Goal: Task Accomplishment & Management: Manage account settings

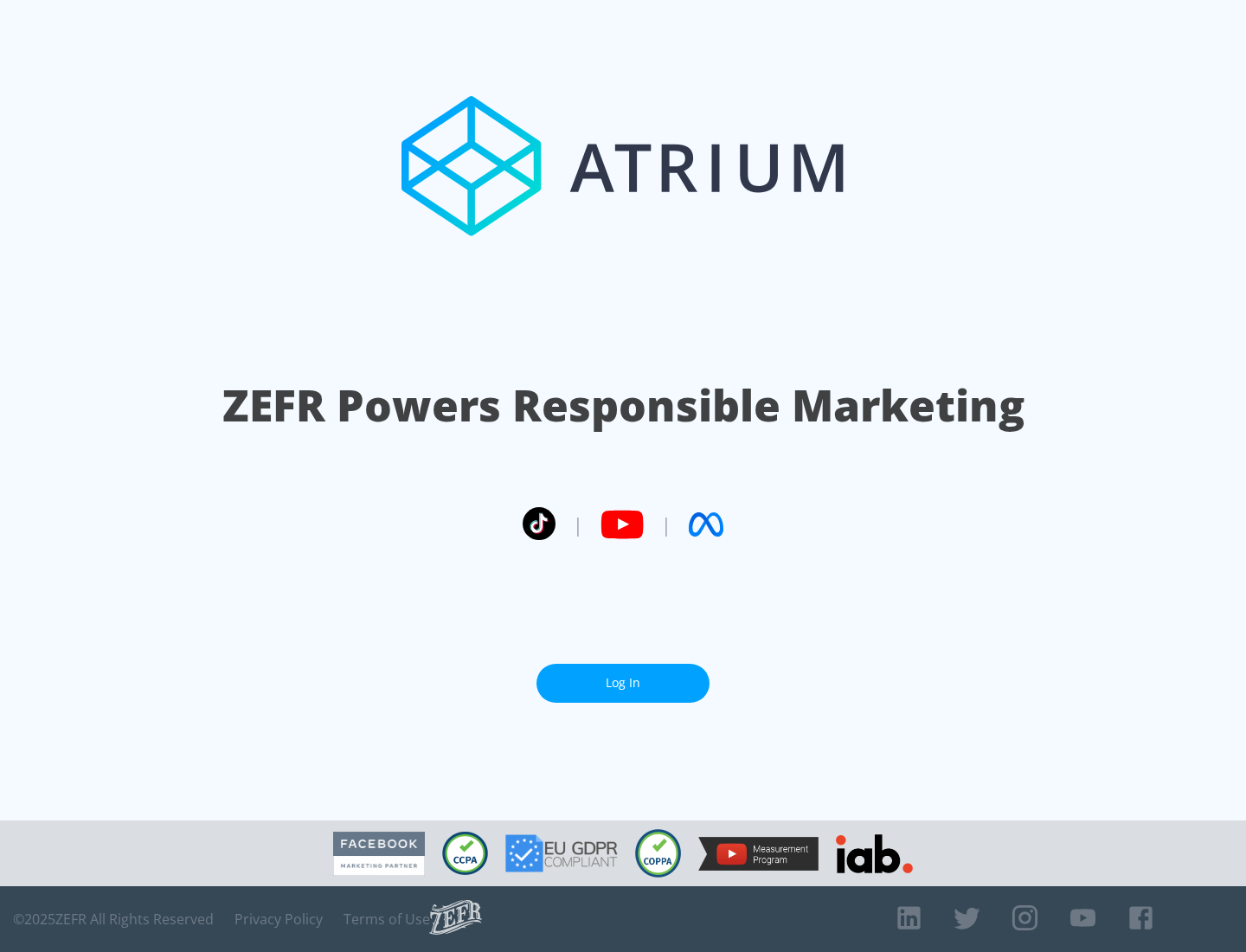
click at [623, 683] on link "Log In" at bounding box center [623, 683] width 173 height 39
